Goal: Information Seeking & Learning: Understand process/instructions

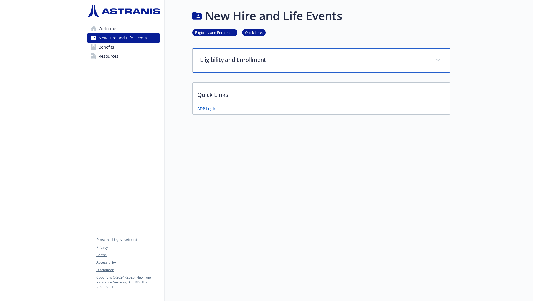
click at [213, 57] on p "Eligibility and Enrollment" at bounding box center [314, 60] width 229 height 9
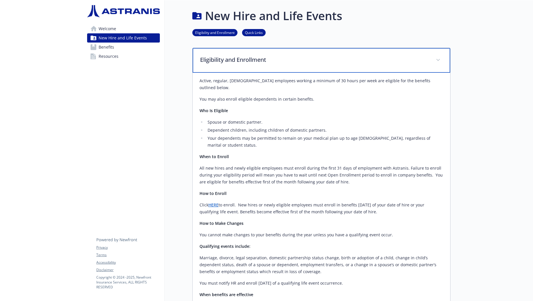
scroll to position [47, 0]
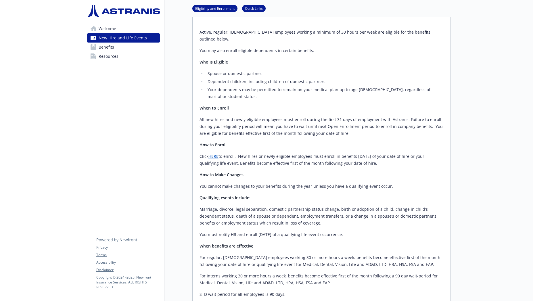
click at [213, 154] on link "HERE" at bounding box center [213, 156] width 10 height 5
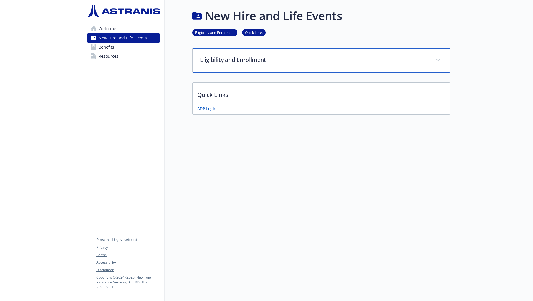
click at [215, 58] on p "Eligibility and Enrollment" at bounding box center [314, 60] width 229 height 9
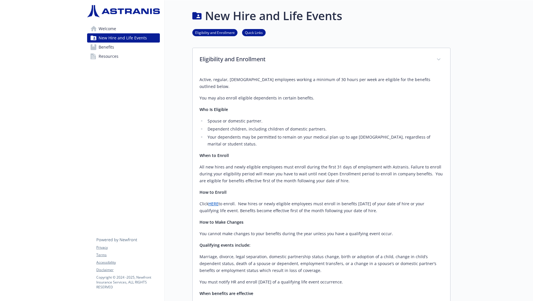
click at [211, 201] on link "HERE" at bounding box center [213, 203] width 10 height 5
